Goal: Check status: Check status

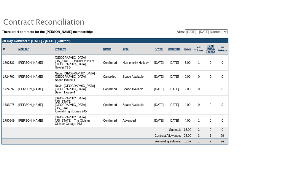
click at [212, 32] on select "09/30/24 - 03/31/26 (Current) 04/01/26 - 03/31/27 04/01/27 - 03/31/28 04/01/28 …" at bounding box center [206, 31] width 43 height 5
click at [185, 29] on select "09/30/24 - 03/31/26 (Current) 04/01/26 - 03/31/27 04/01/27 - 03/31/28 04/01/28 …" at bounding box center [206, 31] width 43 height 5
click at [211, 31] on select "09/30/24 - 03/31/26 (Current) 04/01/26 - 03/31/27 04/01/27 - 03/31/28 04/01/28 …" at bounding box center [206, 31] width 43 height 5
select select "151747"
click at [185, 29] on select "09/30/24 - 03/31/26 (Current) 04/01/26 - 03/31/27 04/01/27 - 03/31/28 04/01/28 …" at bounding box center [206, 31] width 43 height 5
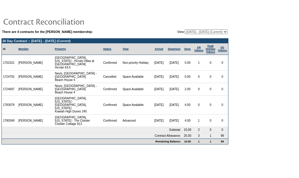
click at [216, 30] on select "[DATE] - [DATE] (Current) [DATE] - [DATE] [DATE] - [DATE] [DATE] - [DATE]" at bounding box center [206, 31] width 43 height 5
